Goal: Transaction & Acquisition: Download file/media

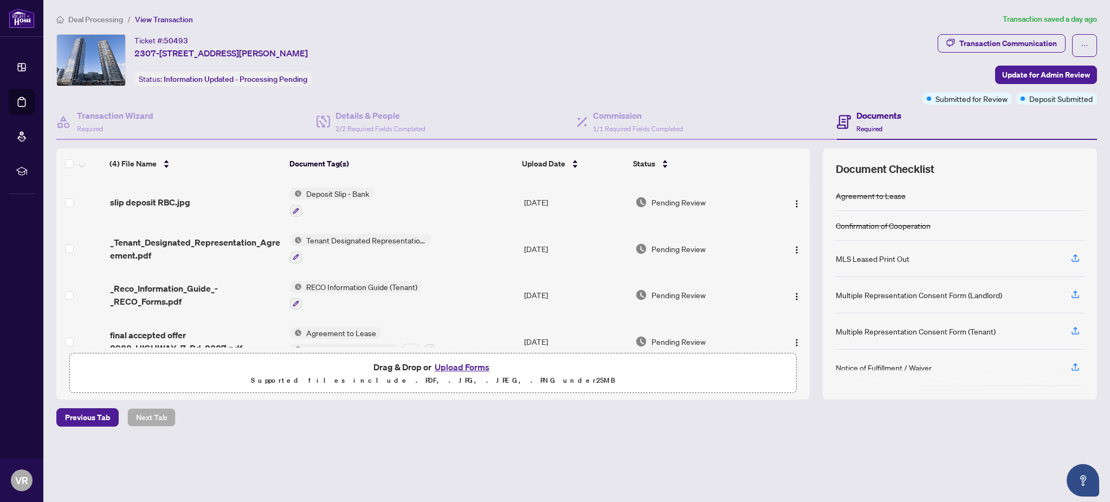
scroll to position [6, 0]
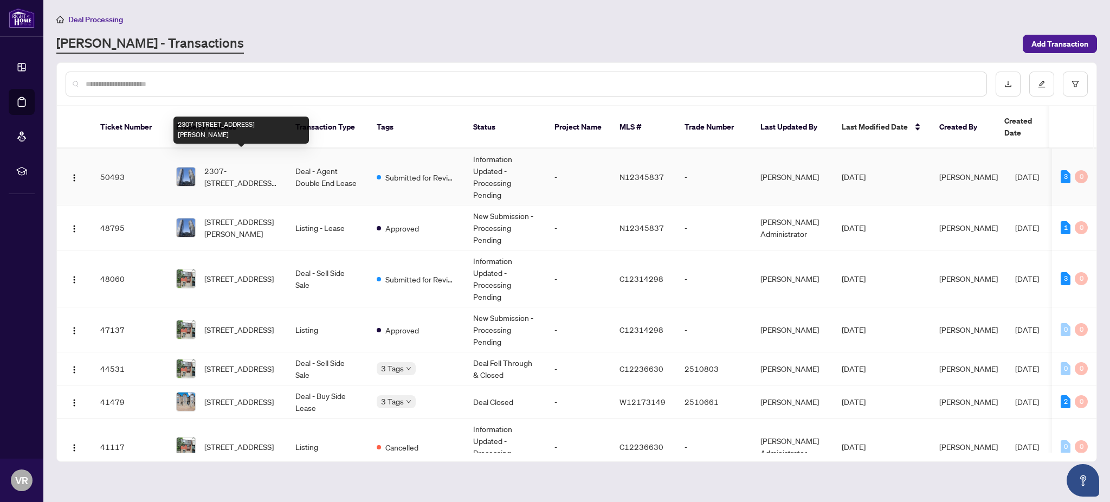
click at [238, 165] on span "2307-[STREET_ADDRESS][PERSON_NAME]" at bounding box center [241, 177] width 74 height 24
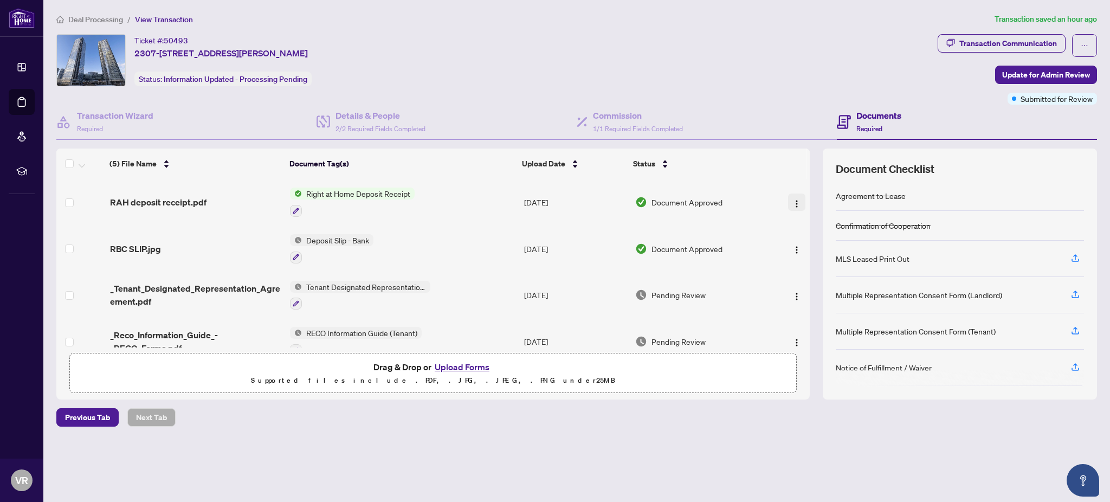
click at [796, 200] on img "button" at bounding box center [797, 204] width 9 height 9
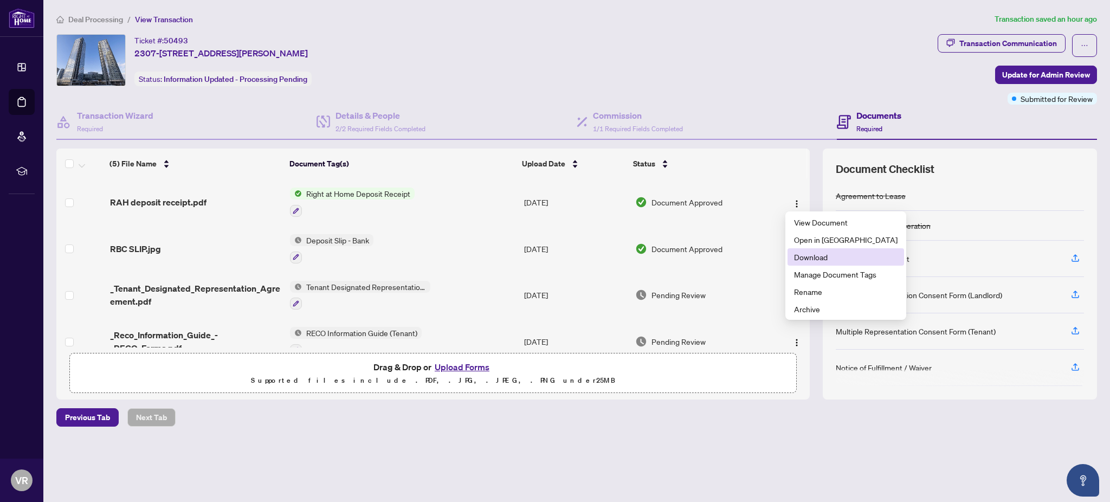
click at [813, 259] on span "Download" at bounding box center [846, 257] width 104 height 12
